Goal: Task Accomplishment & Management: Use online tool/utility

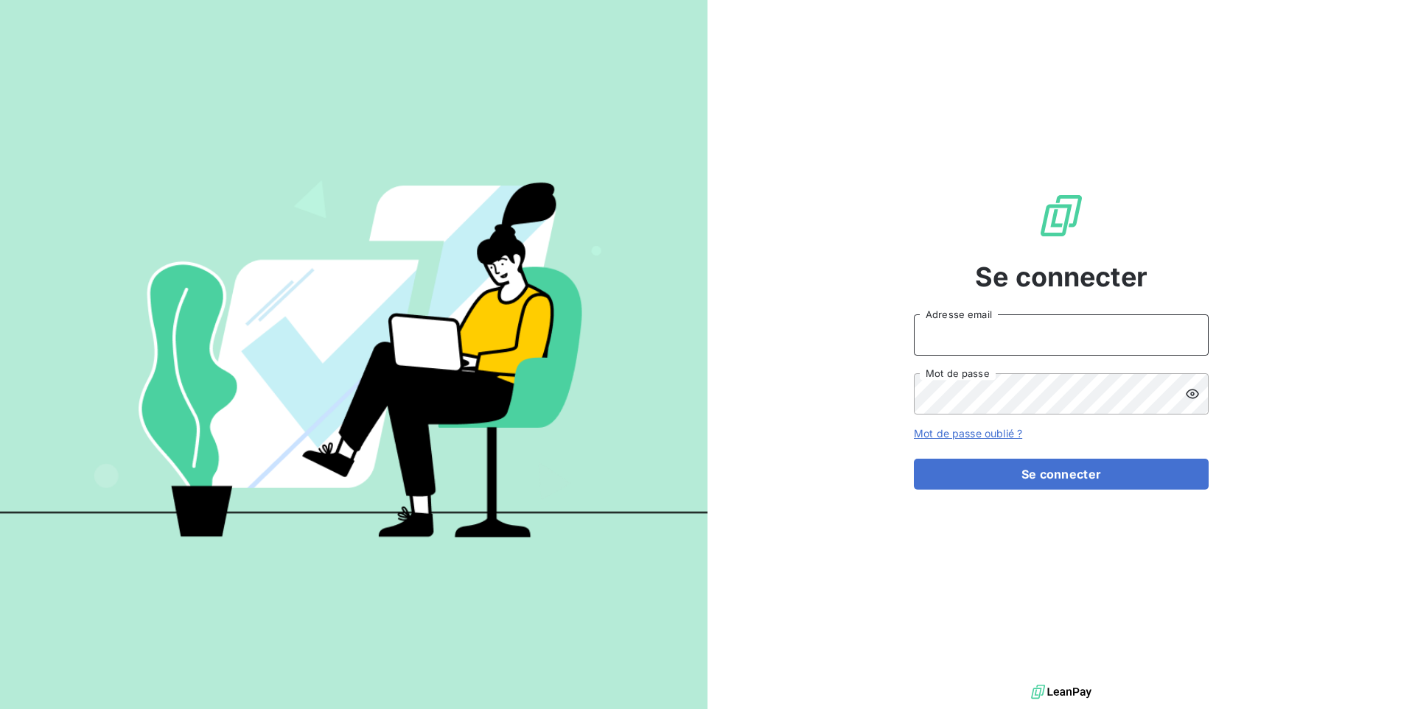
click at [1006, 338] on input "Adresse email" at bounding box center [1061, 335] width 295 height 41
paste input "lpgitaly"
type input "admin@lpgitaly"
click at [914, 459] on button "Se connecter" at bounding box center [1061, 474] width 295 height 31
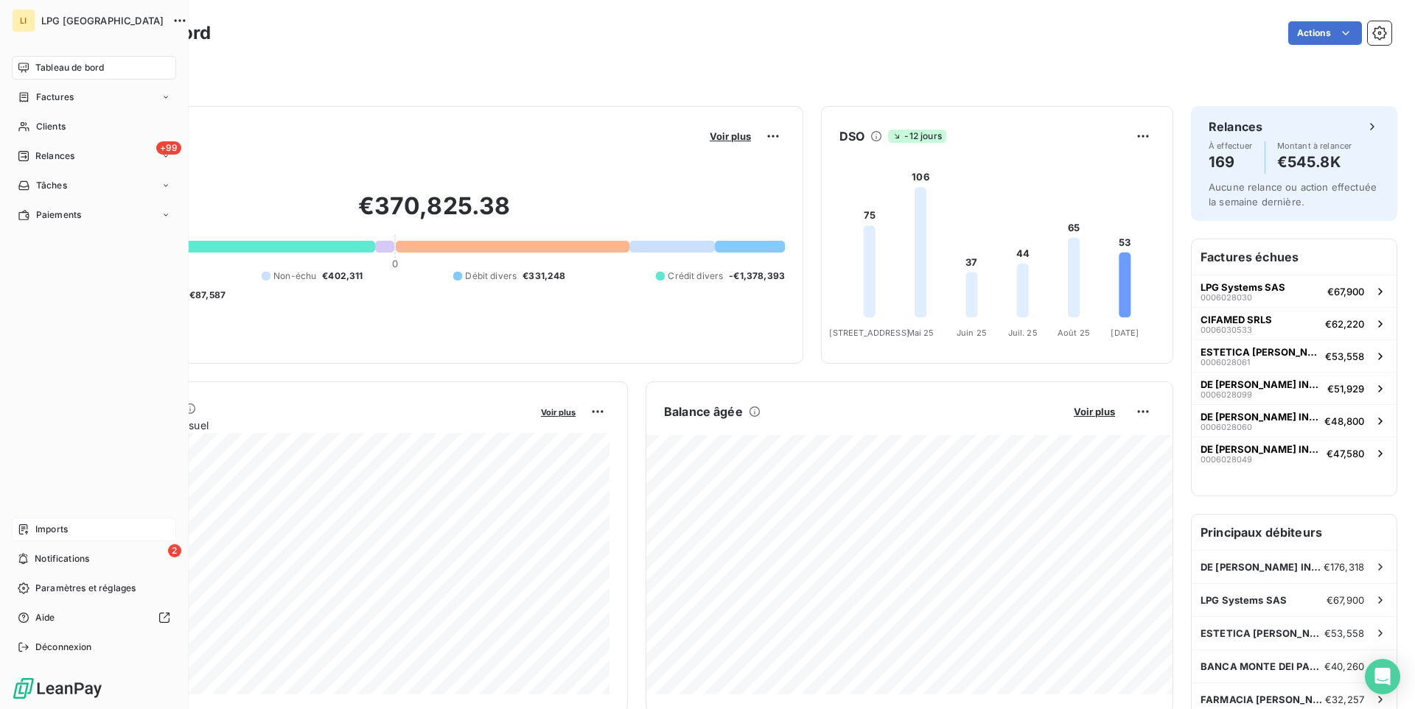
click at [60, 524] on span "Imports" at bounding box center [51, 529] width 32 height 13
